Goal: Information Seeking & Learning: Learn about a topic

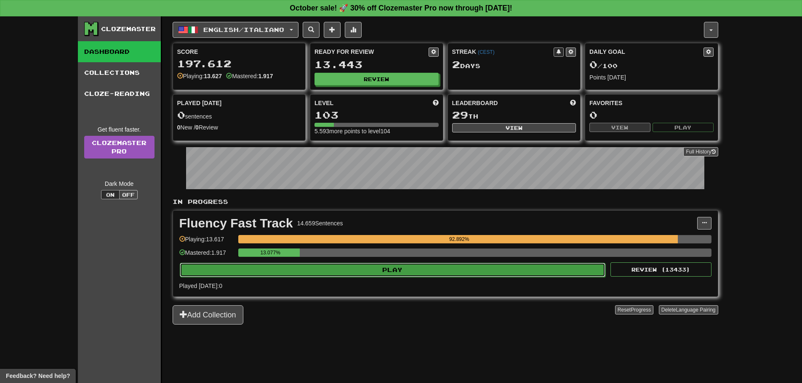
click at [409, 267] on button "Play" at bounding box center [393, 270] width 426 height 14
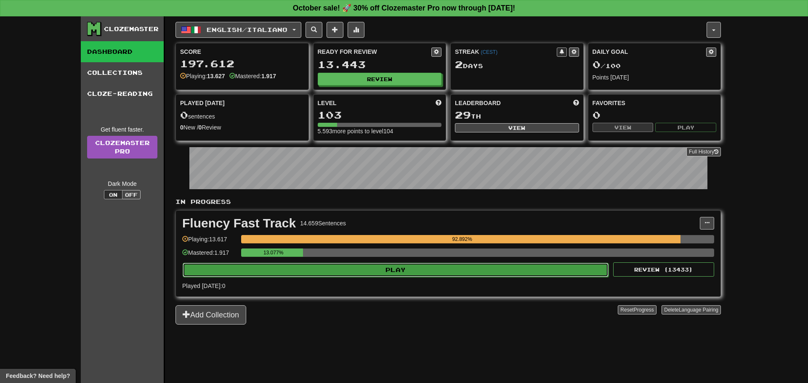
select select "**"
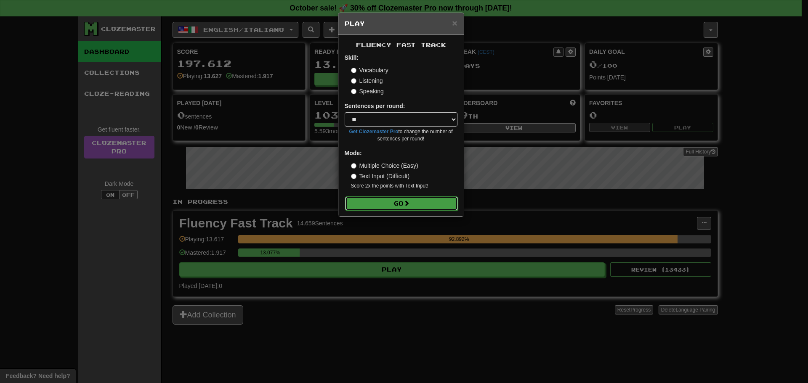
click at [400, 201] on button "Go" at bounding box center [401, 204] width 113 height 14
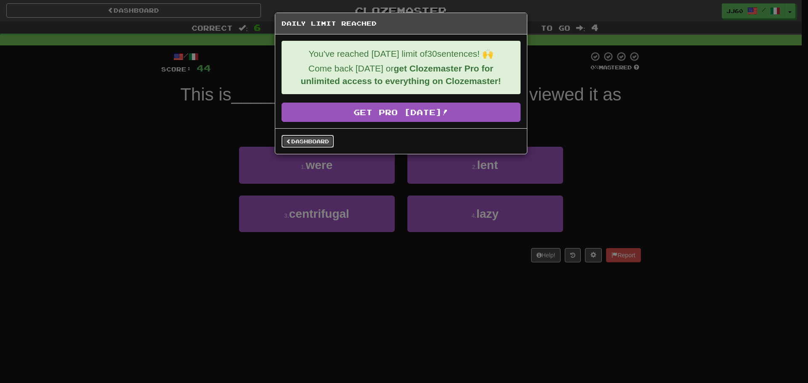
click at [302, 140] on link "Dashboard" at bounding box center [308, 141] width 52 height 13
